Goal: Task Accomplishment & Management: Complete application form

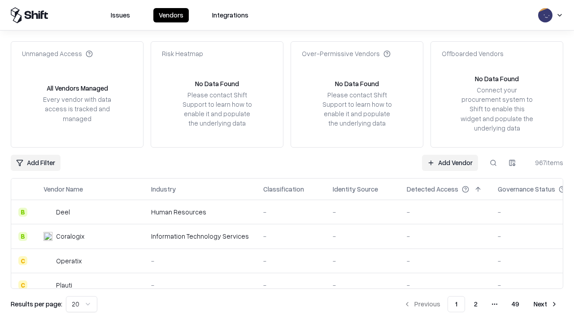
click at [450, 162] on link "Add Vendor" at bounding box center [450, 163] width 56 height 16
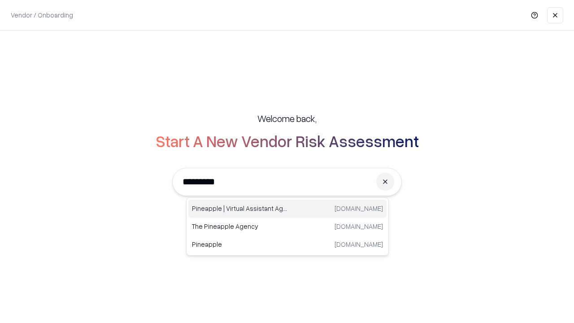
click at [288, 209] on div "Pineapple | Virtual Assistant Agency trypineapple.com" at bounding box center [287, 209] width 198 height 18
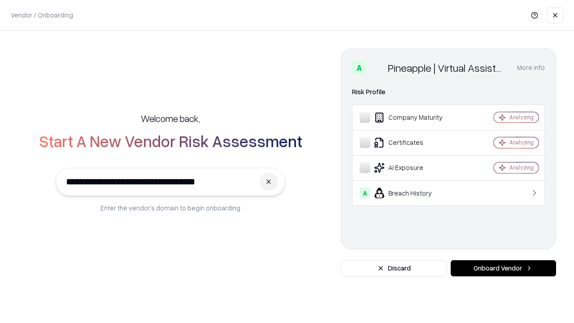
type input "**********"
click at [503, 268] on button "Onboard Vendor" at bounding box center [503, 268] width 105 height 16
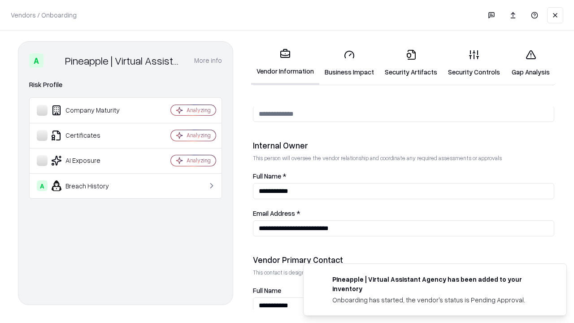
scroll to position [465, 0]
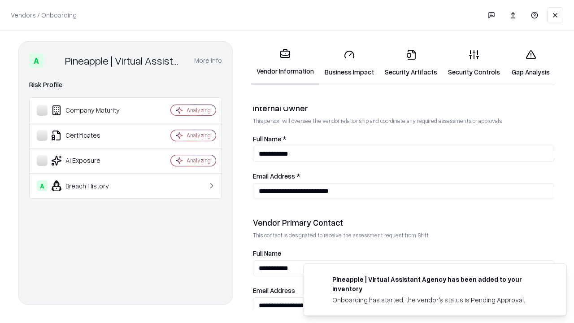
click at [350, 63] on link "Business Impact" at bounding box center [350, 63] width 60 height 42
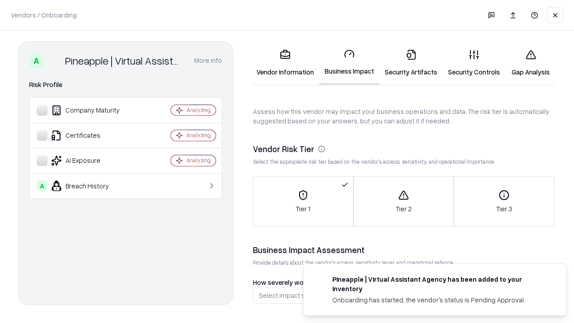
click at [411, 63] on link "Security Artifacts" at bounding box center [411, 63] width 63 height 42
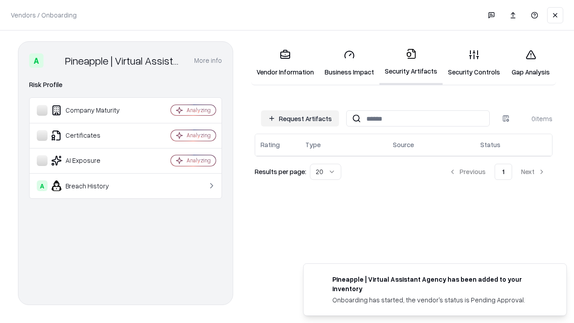
click at [300, 118] on button "Request Artifacts" at bounding box center [300, 118] width 78 height 16
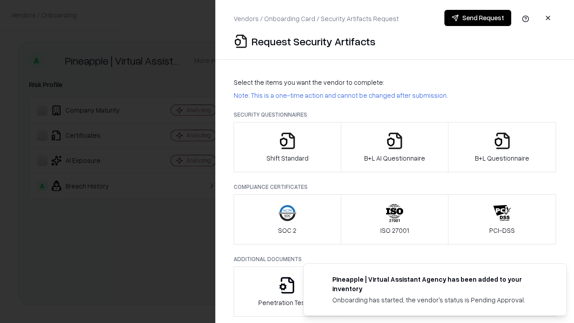
click at [287, 147] on icon "button" at bounding box center [288, 141] width 18 height 18
click at [478, 18] on button "Send Request" at bounding box center [478, 18] width 67 height 16
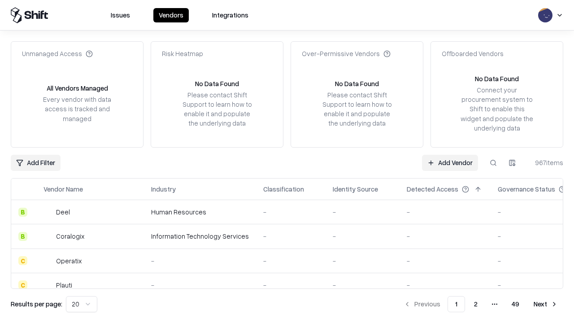
click at [494, 162] on button at bounding box center [494, 163] width 16 height 16
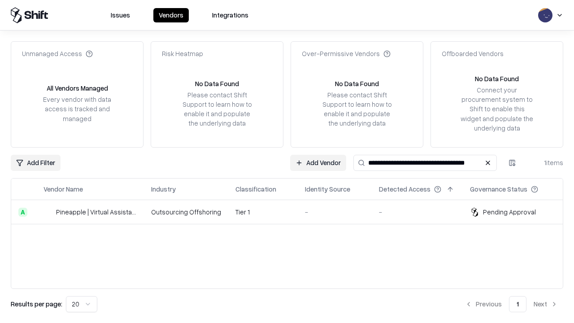
type input "**********"
click at [293, 212] on td "Tier 1" at bounding box center [263, 212] width 70 height 24
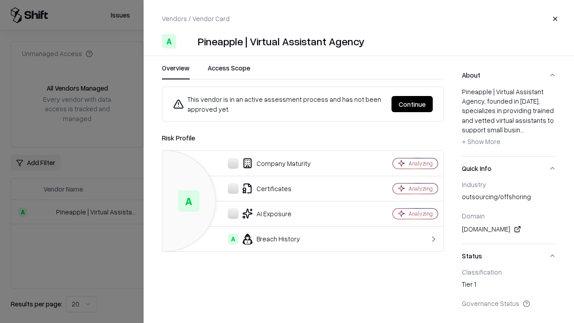
click at [412, 104] on button "Continue" at bounding box center [412, 104] width 41 height 16
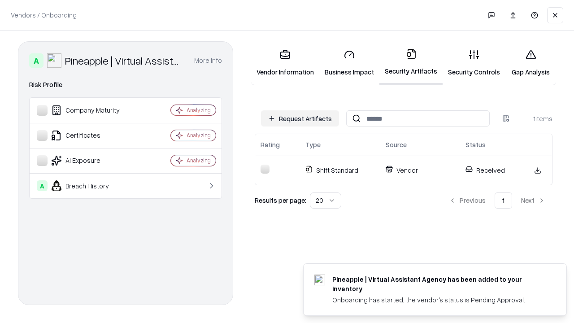
click at [531, 63] on link "Gap Analysis" at bounding box center [531, 63] width 51 height 42
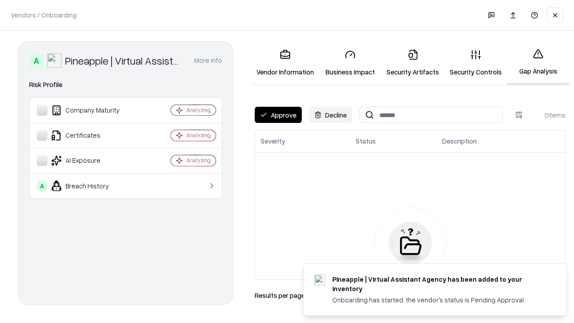
click at [278, 115] on button "Approve" at bounding box center [278, 115] width 47 height 16
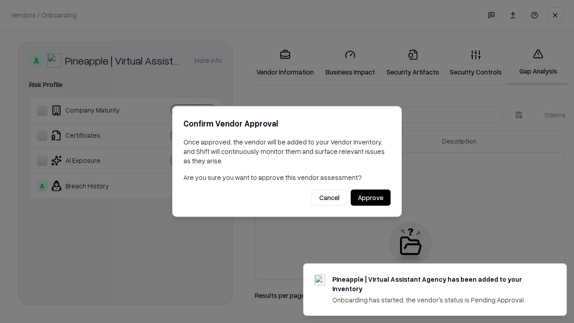
click at [371, 197] on button "Approve" at bounding box center [371, 198] width 40 height 16
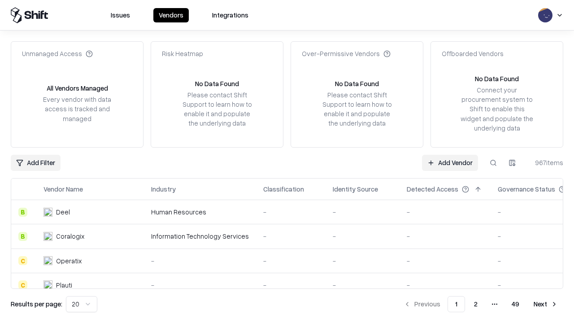
type input "**********"
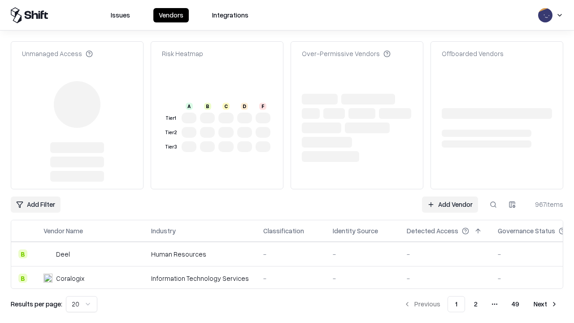
click at [450, 197] on link "Add Vendor" at bounding box center [450, 205] width 56 height 16
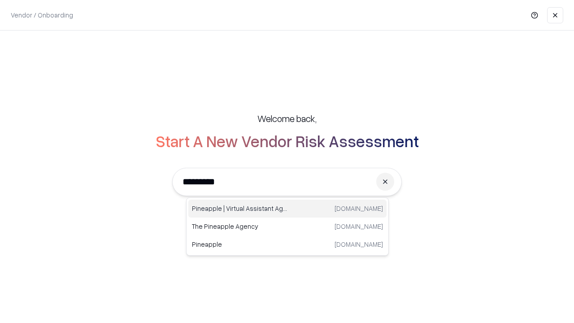
click at [288, 209] on div "Pineapple | Virtual Assistant Agency trypineapple.com" at bounding box center [287, 209] width 198 height 18
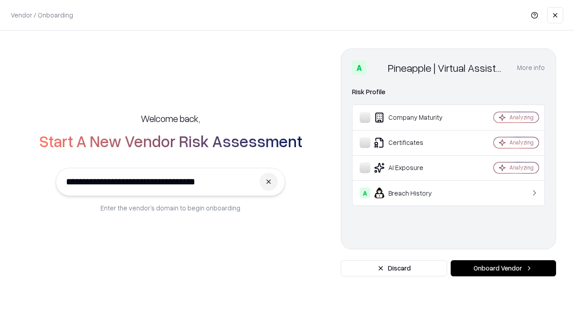
type input "**********"
click at [503, 268] on button "Onboard Vendor" at bounding box center [503, 268] width 105 height 16
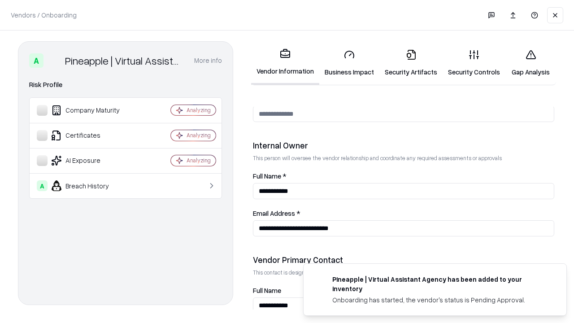
scroll to position [465, 0]
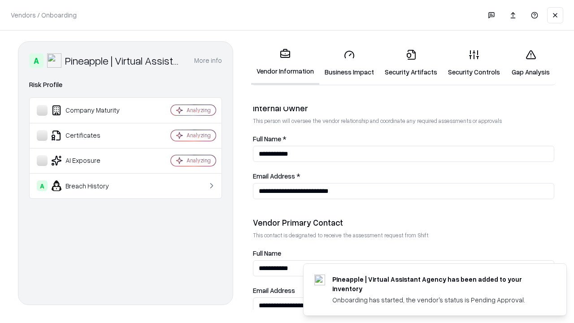
click at [531, 63] on link "Gap Analysis" at bounding box center [531, 63] width 51 height 42
